Goal: Task Accomplishment & Management: Manage account settings

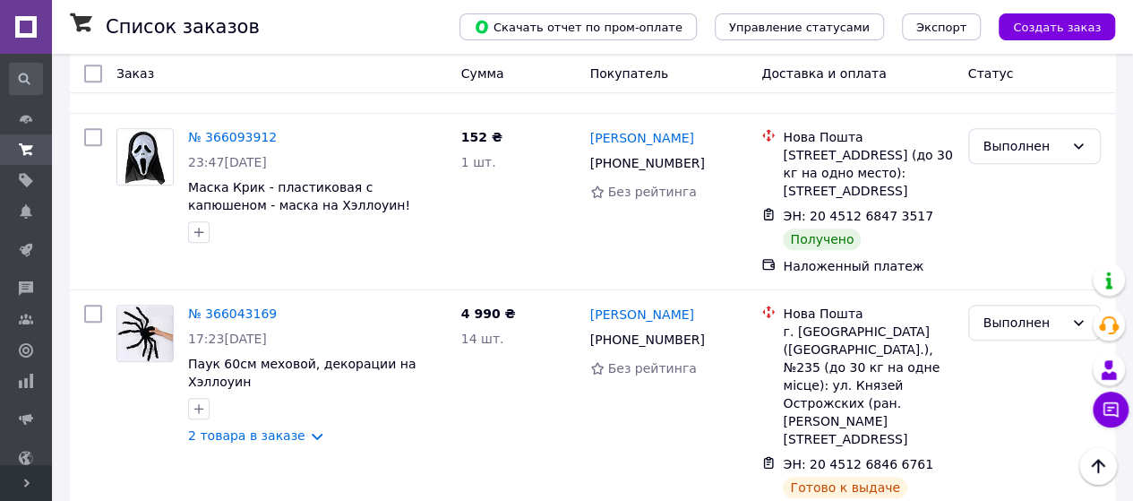
scroll to position [627, 0]
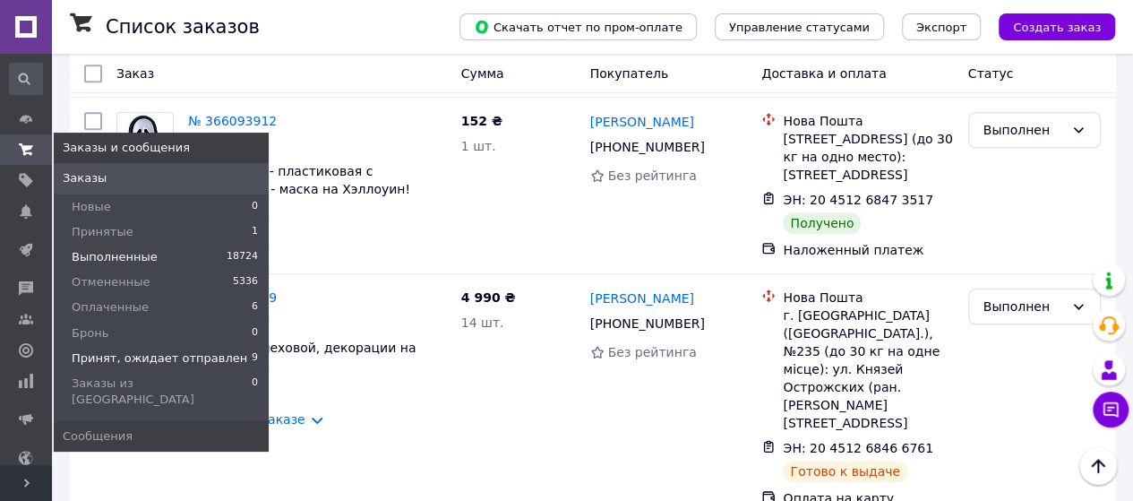
click at [161, 360] on span "Принят, ожидает отправлен" at bounding box center [160, 358] width 176 height 16
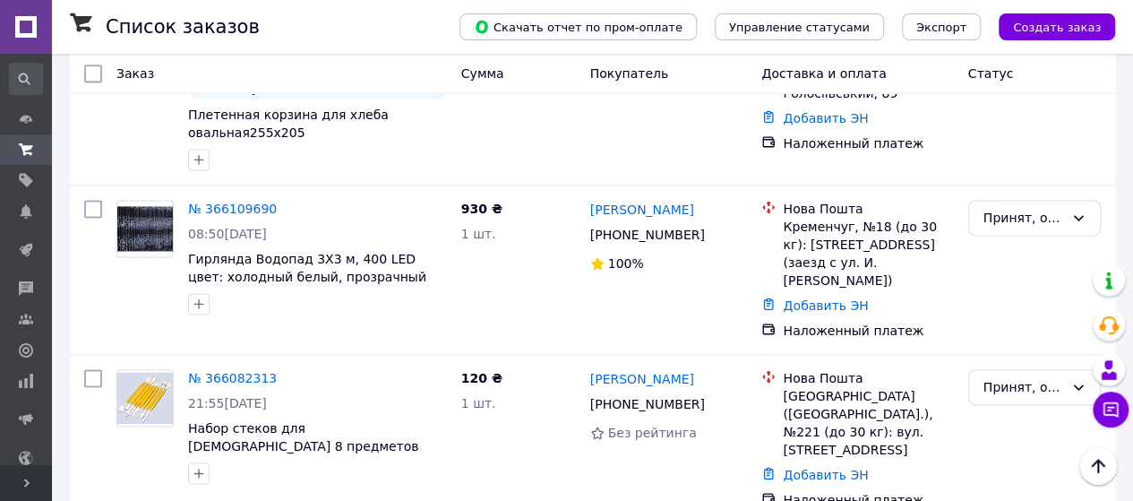
scroll to position [1108, 0]
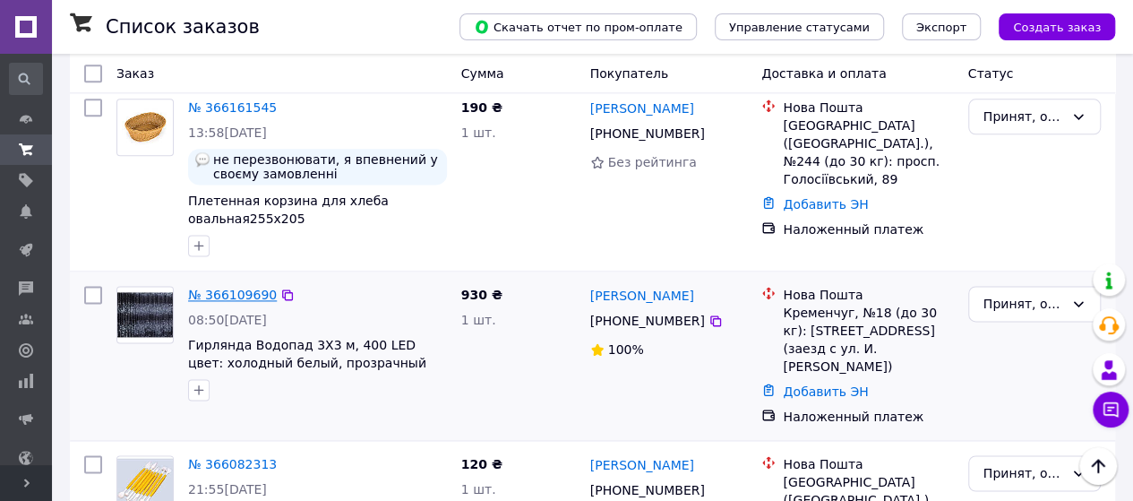
click at [254, 288] on link "№ 366109690" at bounding box center [232, 295] width 89 height 14
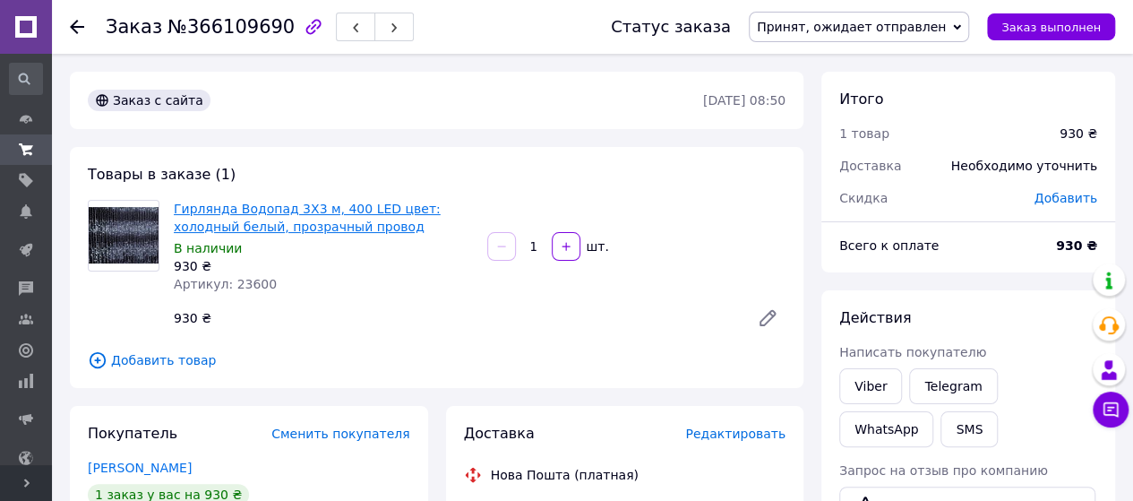
click at [288, 212] on link "Гирлянда Водопад 3Х3 м, 400 LED цвет: холодный белый, прозрачный провод" at bounding box center [307, 218] width 267 height 32
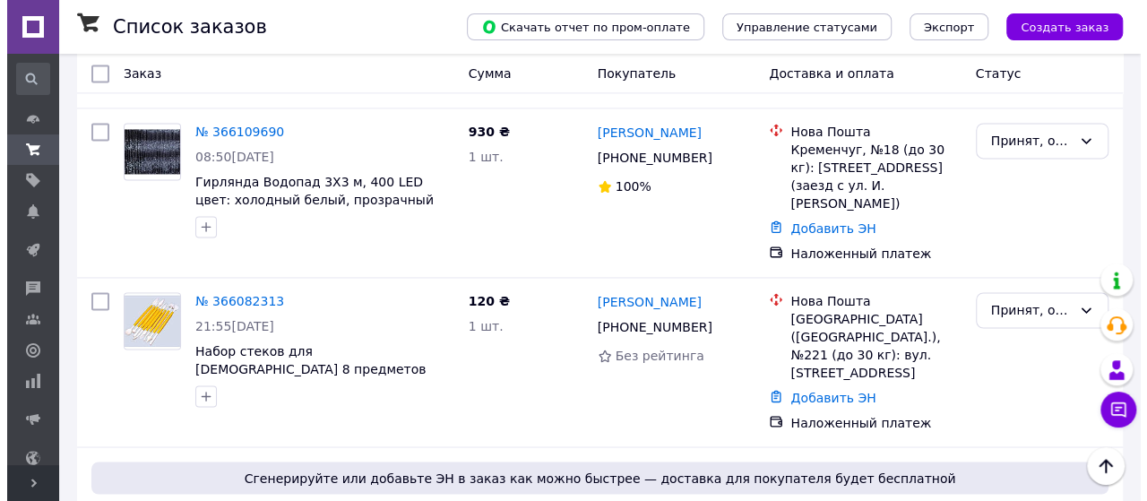
scroll to position [1287, 0]
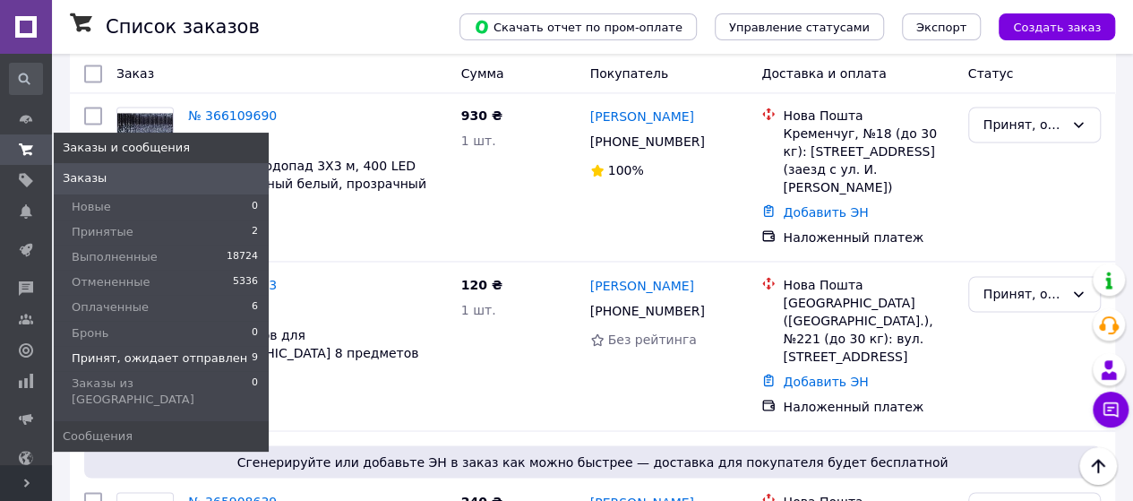
click at [159, 356] on span "Принят, ожидает отправлен" at bounding box center [160, 358] width 176 height 16
click at [190, 359] on span "Принят, ожидает отправлен" at bounding box center [160, 358] width 176 height 16
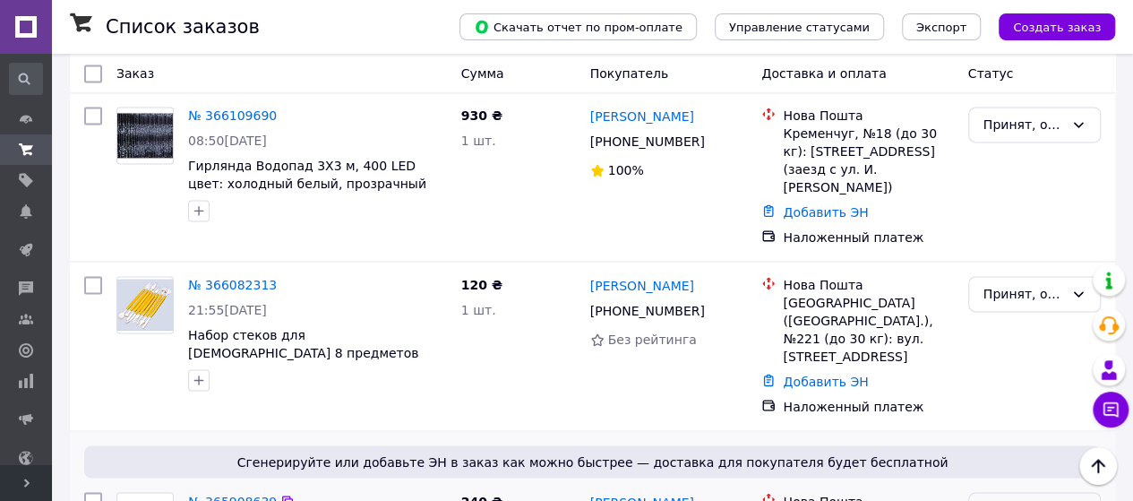
click at [1082, 500] on icon at bounding box center [1078, 510] width 14 height 14
click at [1022, 255] on li "Отменен" at bounding box center [1033, 251] width 131 height 32
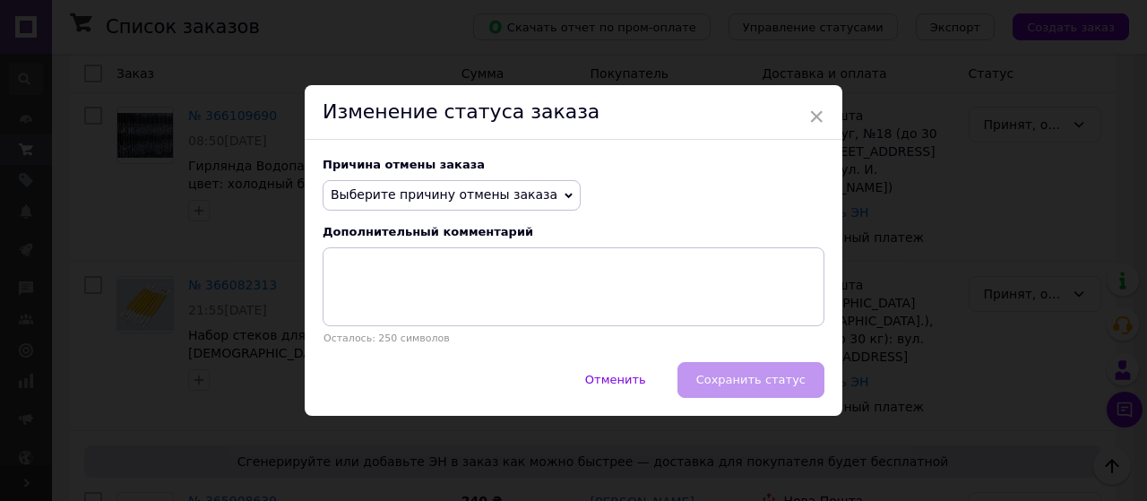
click at [539, 197] on span "Выберите причину отмены заказа" at bounding box center [451, 195] width 258 height 30
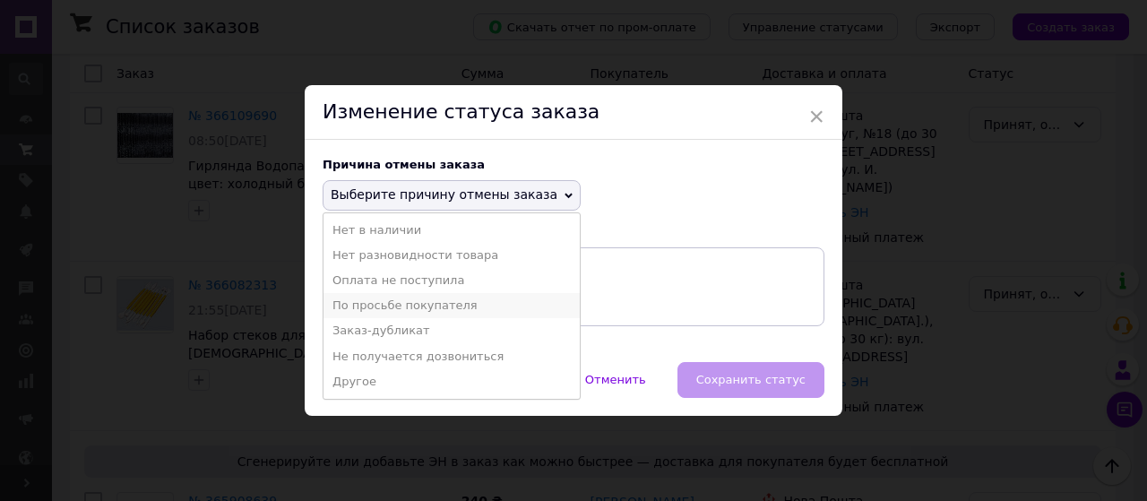
click at [430, 307] on li "По просьбе покупателя" at bounding box center [451, 305] width 256 height 25
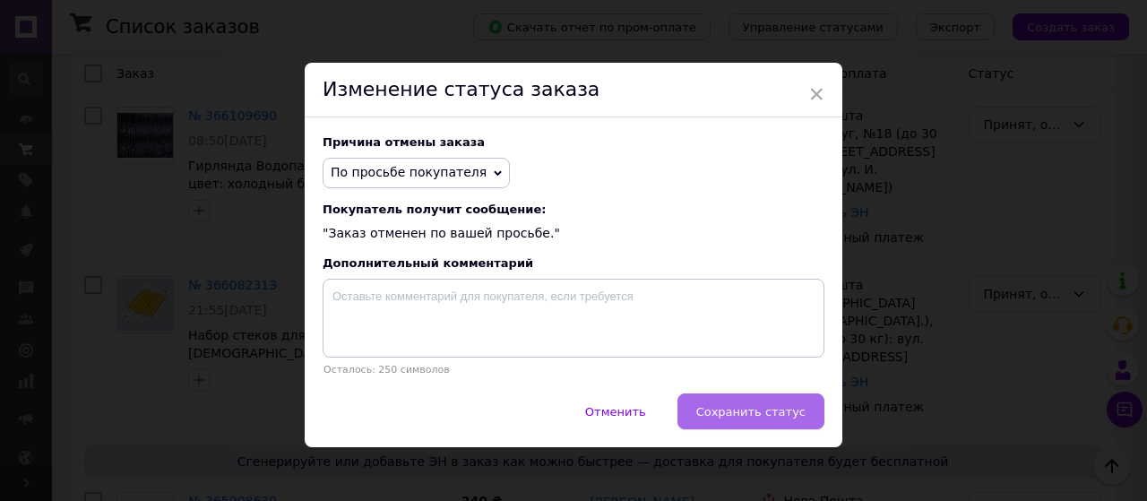
click at [742, 418] on span "Сохранить статус" at bounding box center [750, 411] width 109 height 13
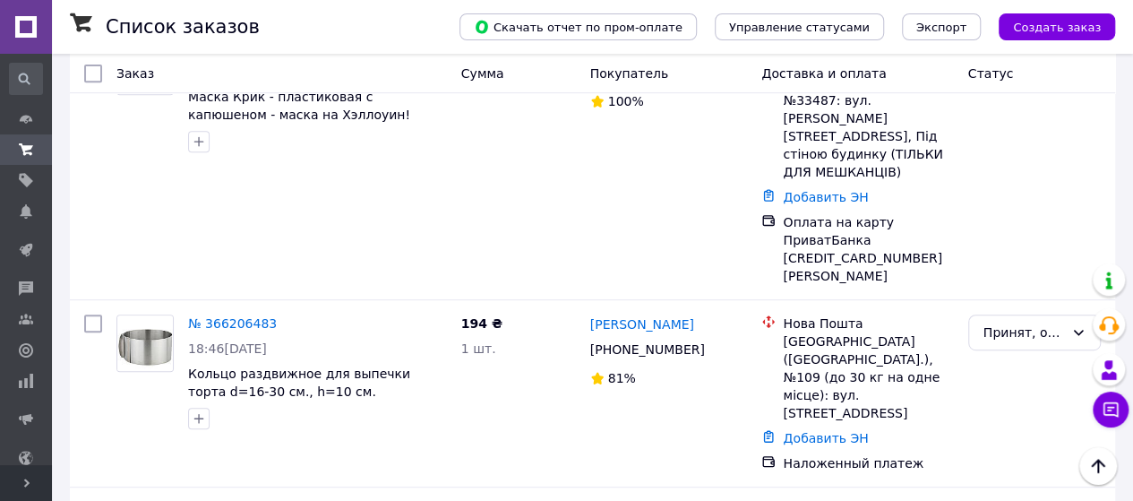
scroll to position [456, 0]
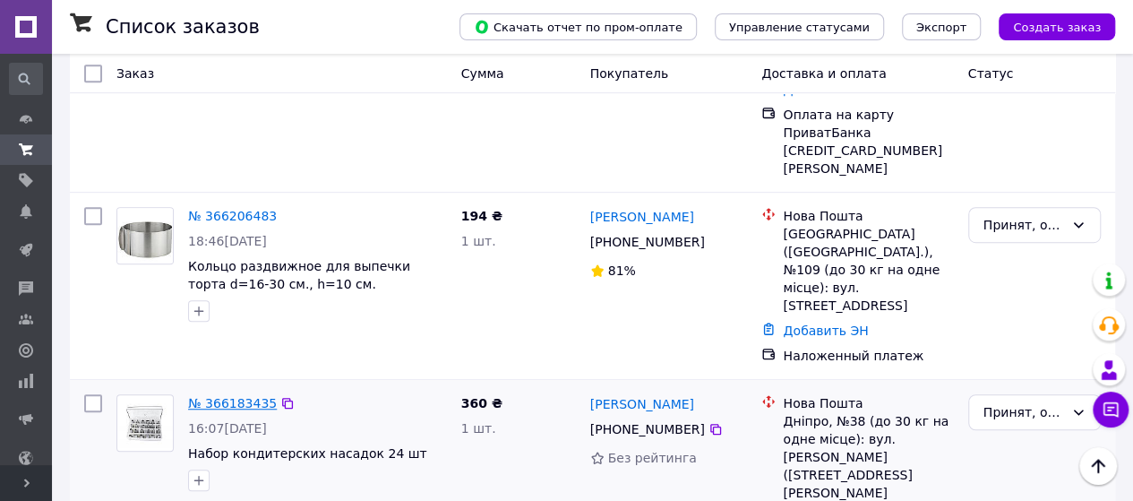
click at [231, 396] on link "№ 366183435" at bounding box center [232, 403] width 89 height 14
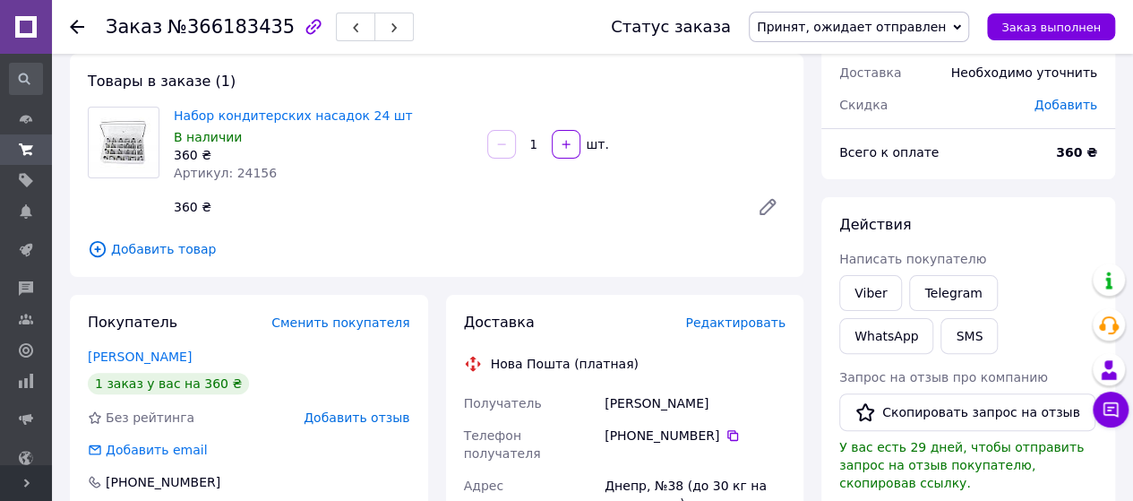
scroll to position [8, 0]
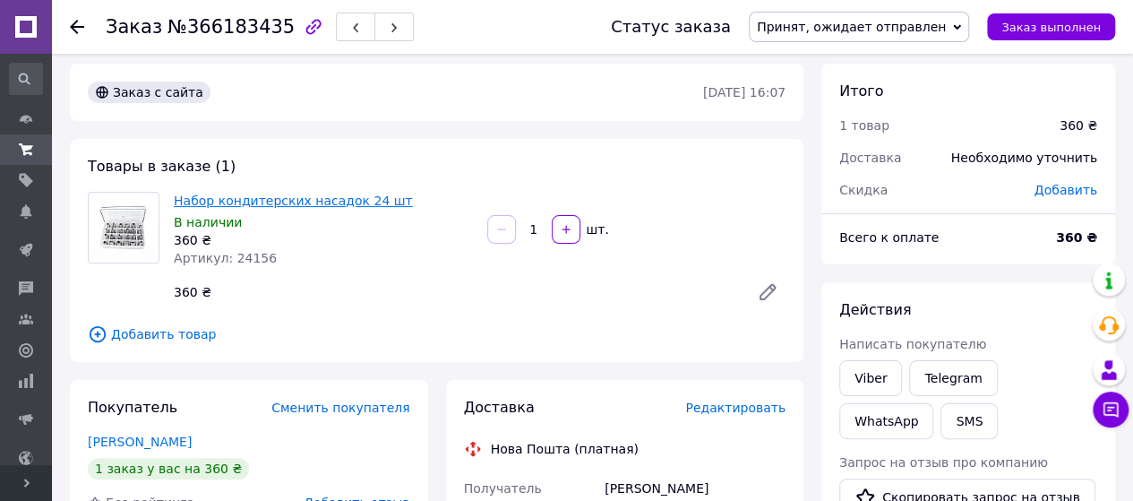
click at [277, 202] on link "Набор кондитерских насадок 24 шт" at bounding box center [293, 200] width 239 height 14
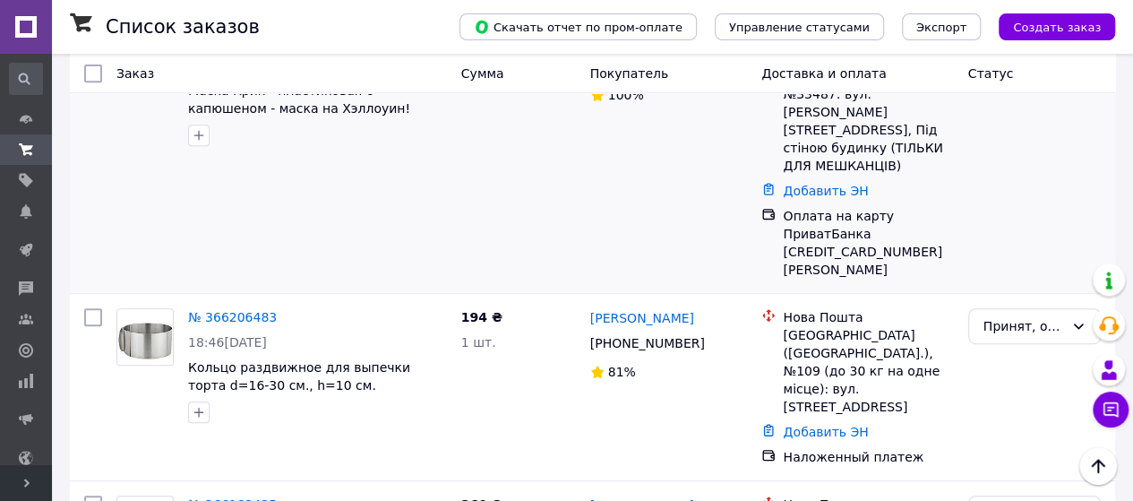
scroll to position [444, 0]
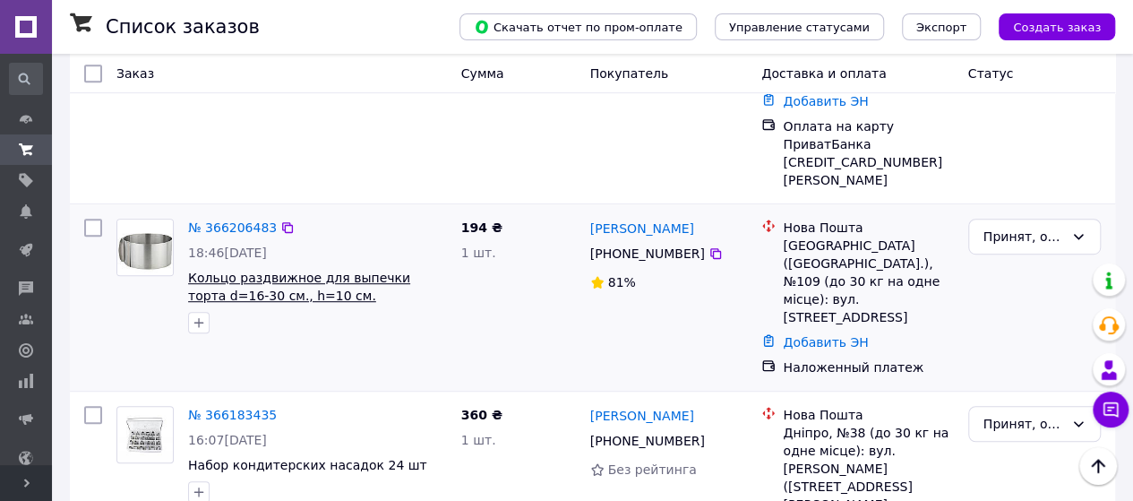
click at [256, 271] on span "Кольцо раздвижное для выпечки торта d=16-30 см., h=10 см." at bounding box center [299, 287] width 222 height 32
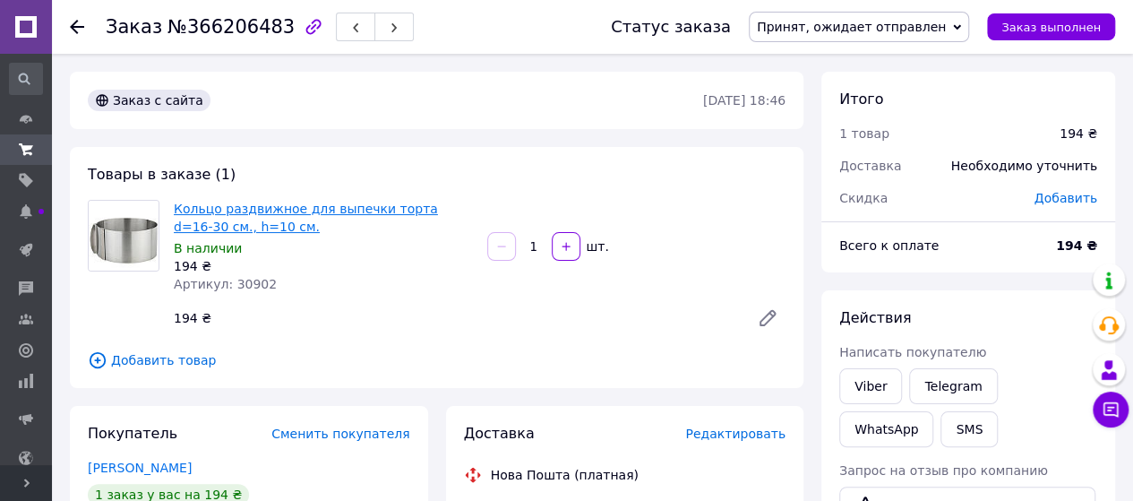
click at [304, 212] on link "Кольцо раздвижное для выпечки торта d=16-30 см., h=10 см." at bounding box center [306, 218] width 264 height 32
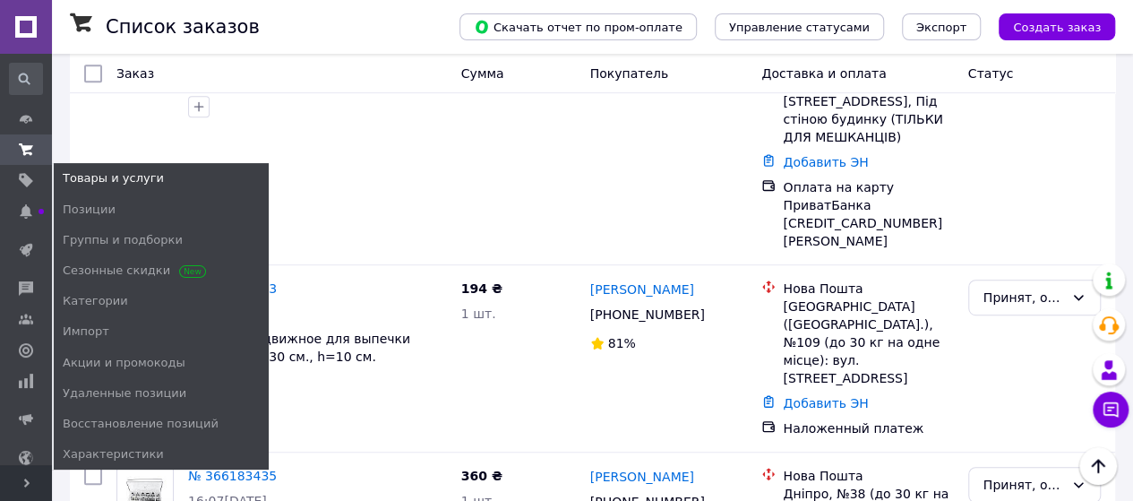
scroll to position [355, 0]
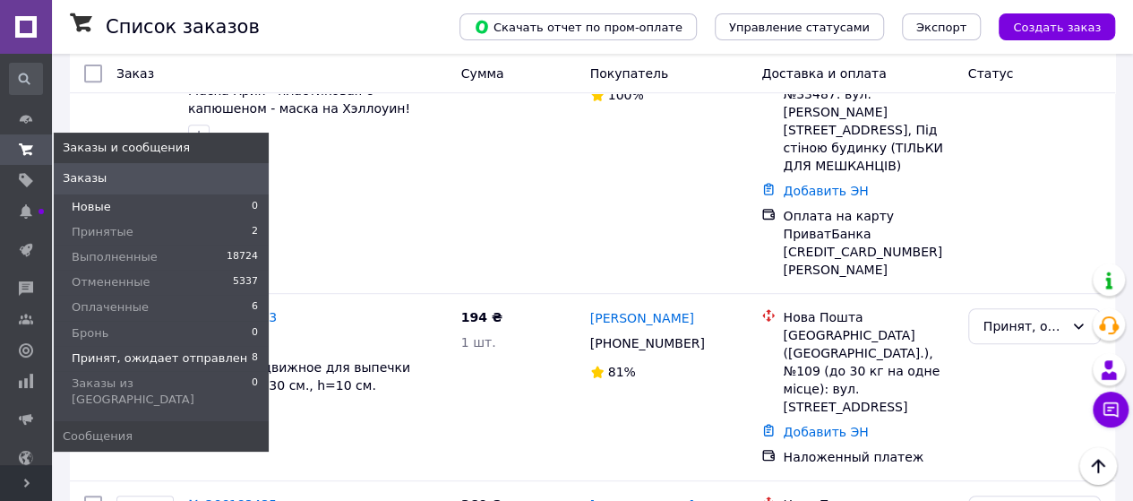
click at [90, 212] on span "Новые" at bounding box center [91, 207] width 39 height 16
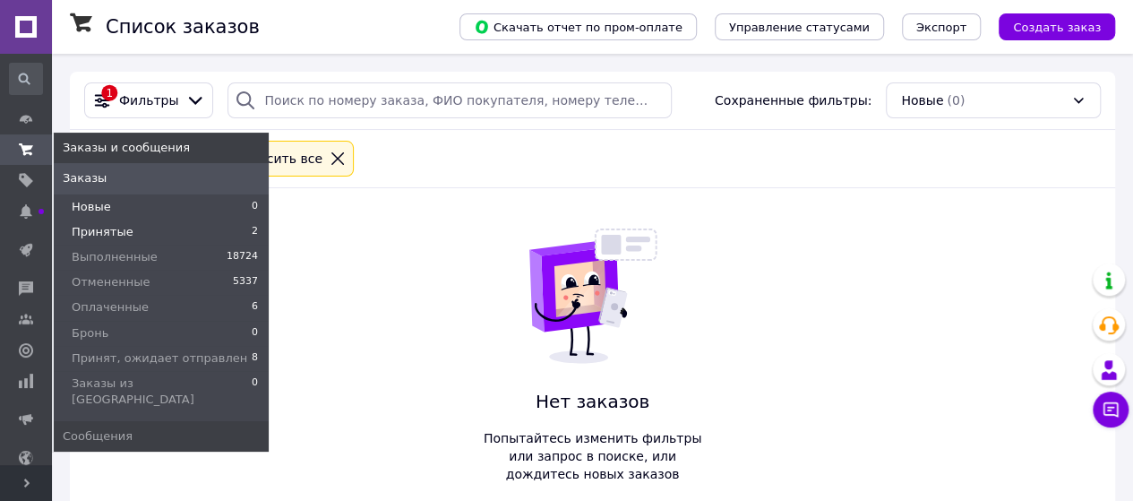
click at [107, 236] on span "Принятые" at bounding box center [103, 232] width 62 height 16
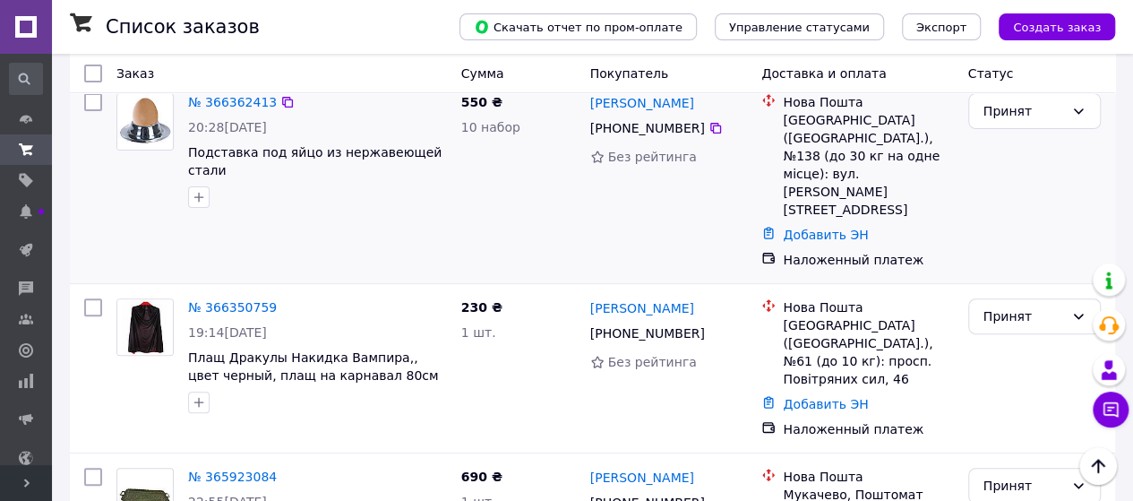
scroll to position [197, 0]
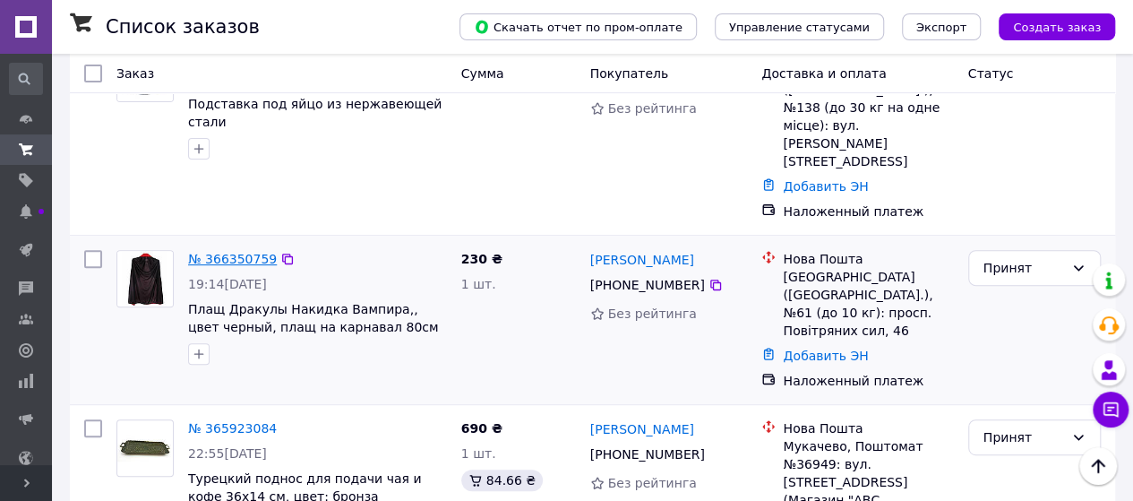
click at [243, 252] on link "№ 366350759" at bounding box center [232, 259] width 89 height 14
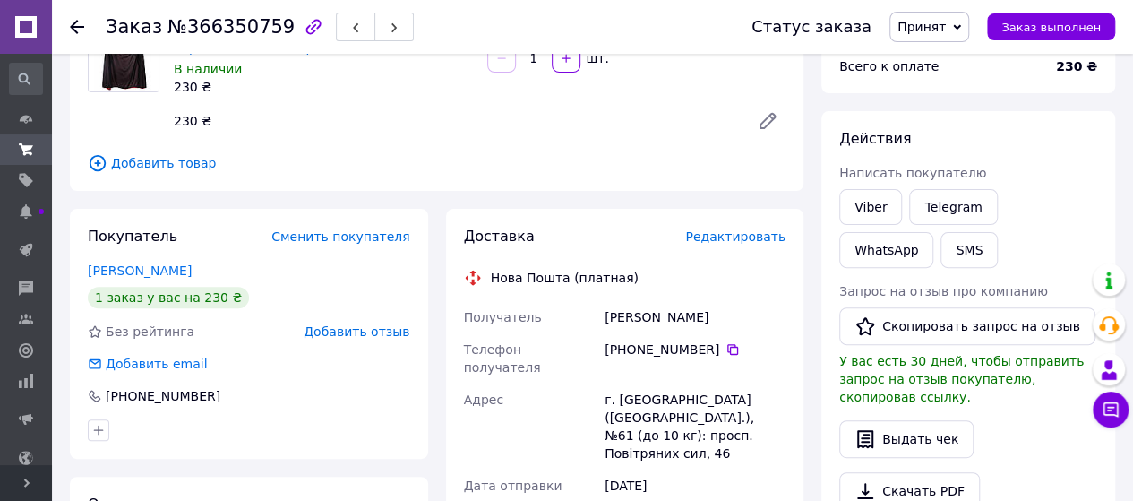
scroll to position [269, 0]
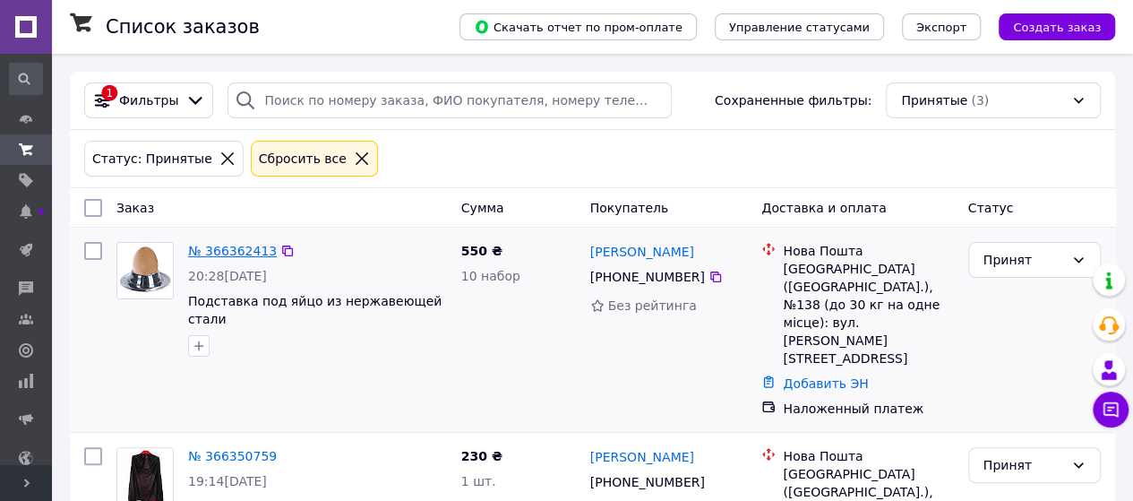
click at [251, 257] on link "№ 366362413" at bounding box center [232, 251] width 89 height 14
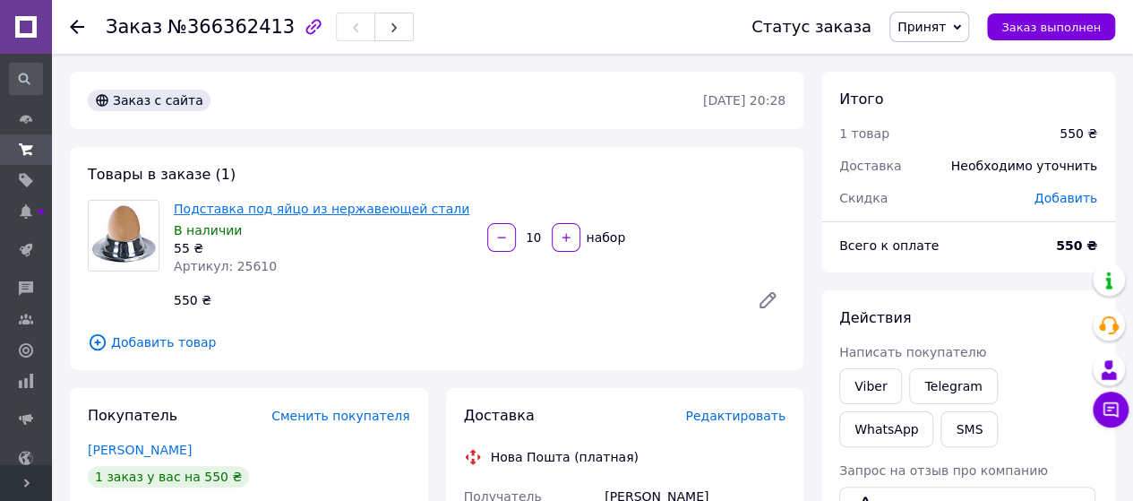
click at [330, 209] on link "Подставка под яйцо из нержавеющей стали" at bounding box center [322, 209] width 296 height 14
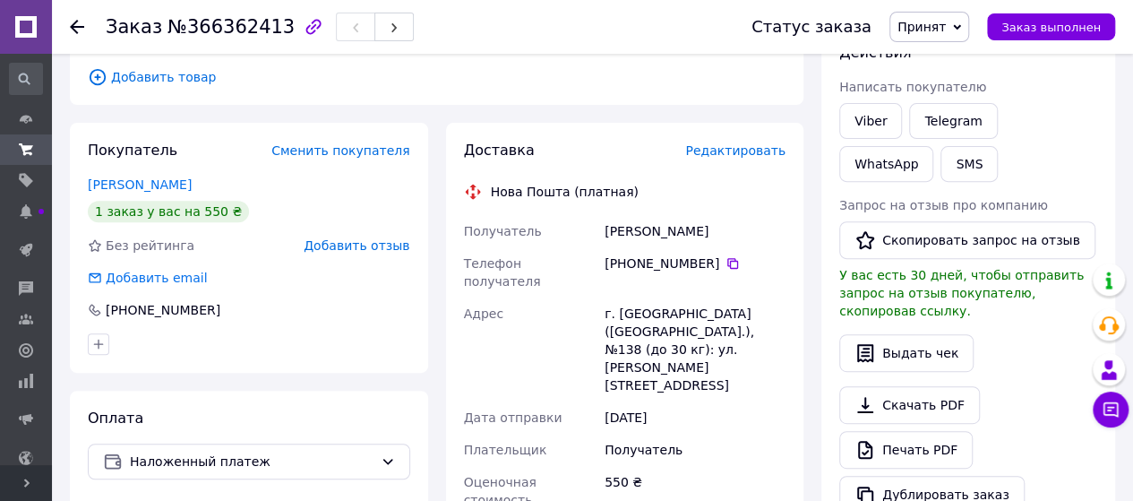
scroll to position [269, 0]
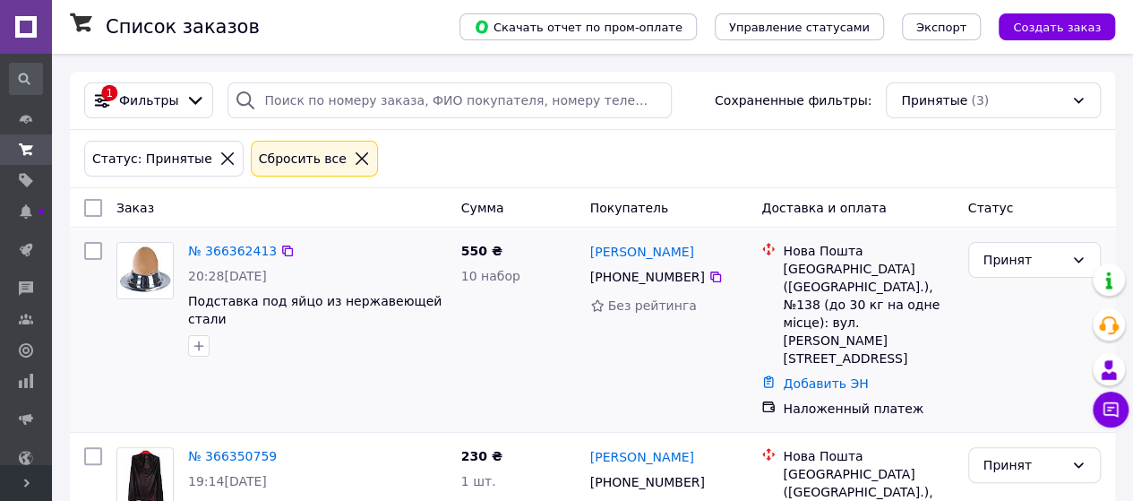
scroll to position [90, 0]
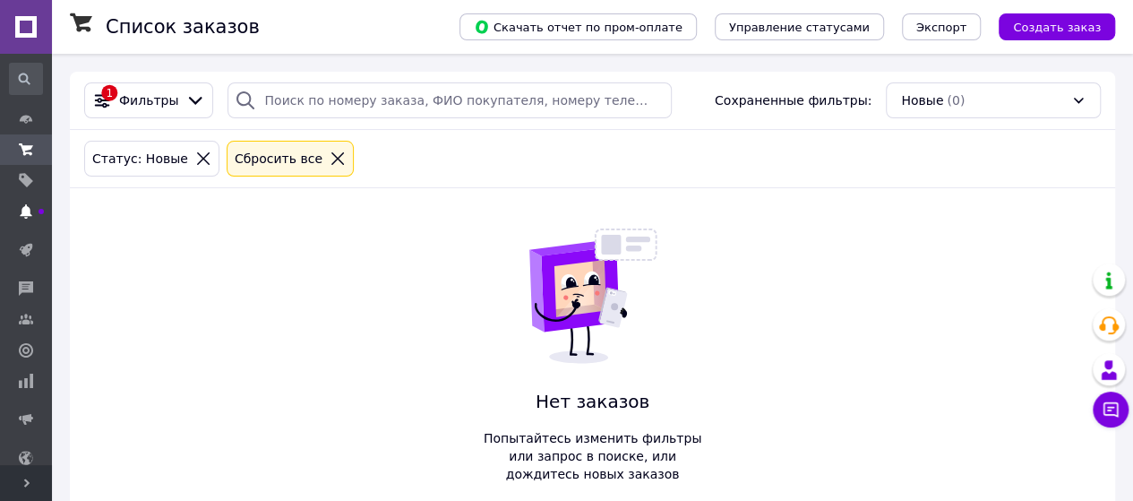
click at [23, 211] on use at bounding box center [26, 211] width 12 height 14
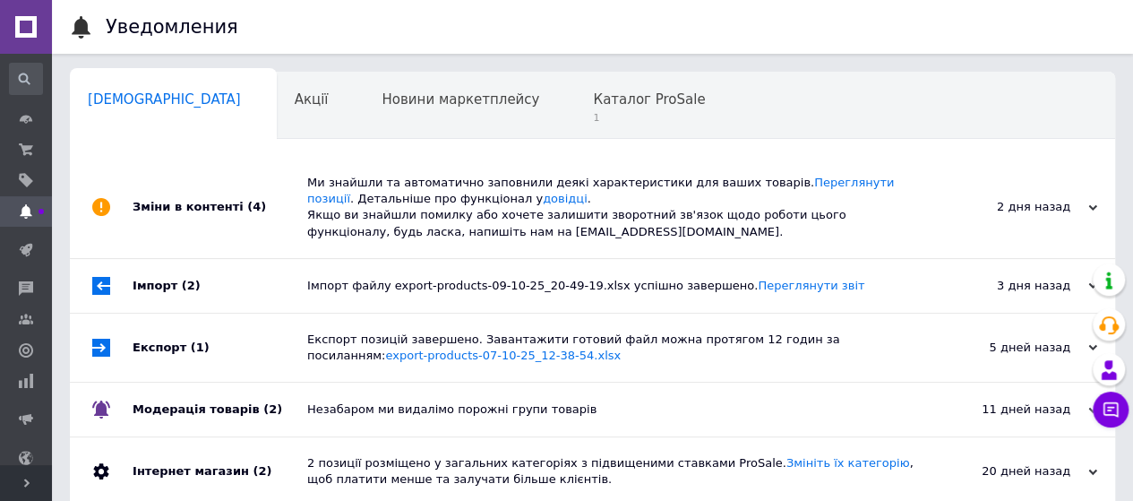
drag, startPoint x: 218, startPoint y: 2, endPoint x: 959, endPoint y: 109, distance: 749.5
click at [959, 109] on div "Сповіщення 0 Акції 0 Новини маркетплейсу 0 Каталог ProSale 1 Навчання та заходи…" at bounding box center [592, 104] width 1045 height 72
